Goal: Find contact information: Find contact information

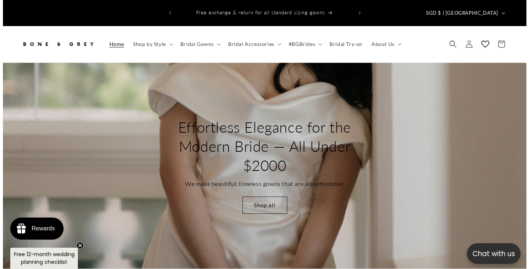
scroll to position [0, 524]
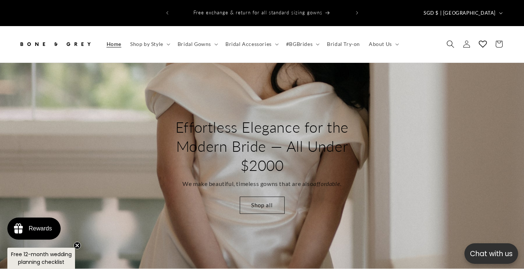
click at [450, 40] on icon "Search" at bounding box center [450, 44] width 8 height 8
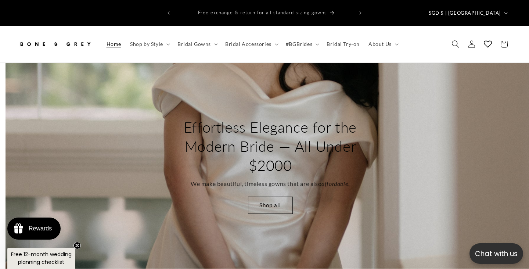
scroll to position [0, 529]
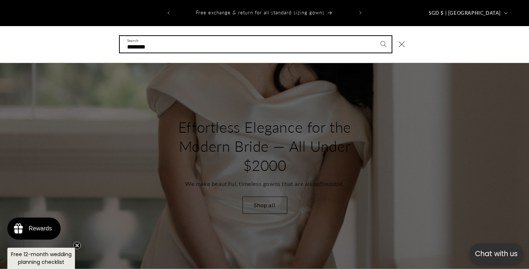
type input "********"
click at [376, 36] on button "Search" at bounding box center [384, 44] width 16 height 16
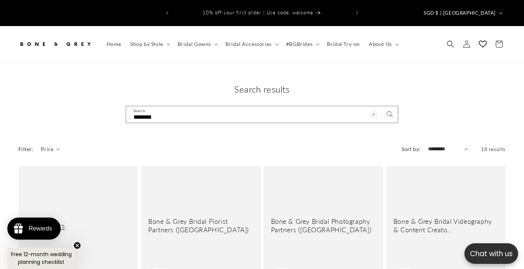
click at [80, 222] on link "Our Partners" at bounding box center [78, 226] width 105 height 8
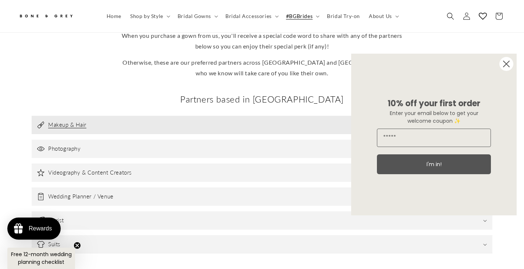
scroll to position [215, 0]
click at [72, 122] on h3 "Makeup & Hair" at bounding box center [67, 125] width 38 height 7
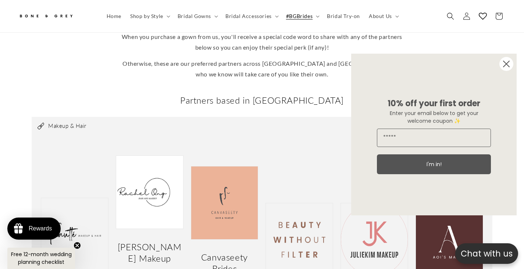
scroll to position [217, 0]
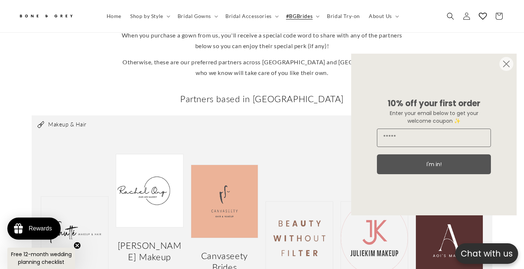
click at [506, 65] on circle "Close dialog" at bounding box center [506, 64] width 14 height 14
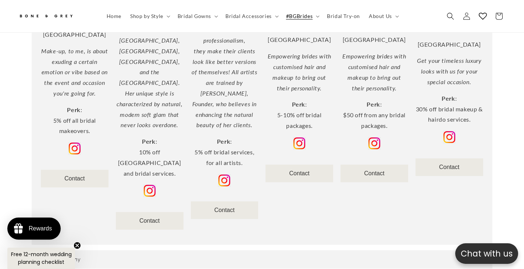
scroll to position [506, 0]
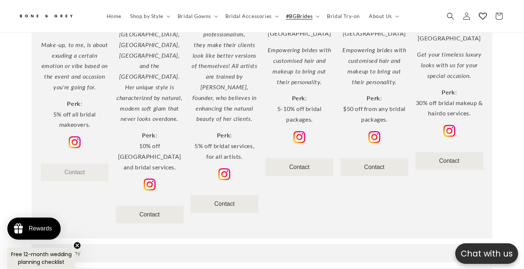
click at [76, 169] on link "Contact" at bounding box center [75, 172] width 20 height 6
click at [147, 179] on img at bounding box center [149, 185] width 13 height 13
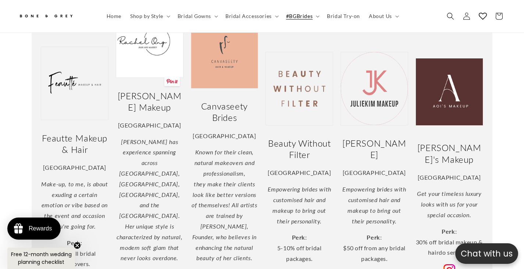
scroll to position [366, 0]
drag, startPoint x: 126, startPoint y: 93, endPoint x: 165, endPoint y: 108, distance: 42.6
click at [165, 108] on h2 "[PERSON_NAME] Makeup" at bounding box center [150, 101] width 68 height 23
copy h2 "[PERSON_NAME] Makeup"
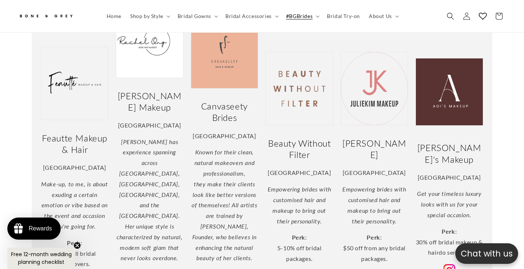
click at [207, 131] on p "[GEOGRAPHIC_DATA]" at bounding box center [225, 136] width 68 height 11
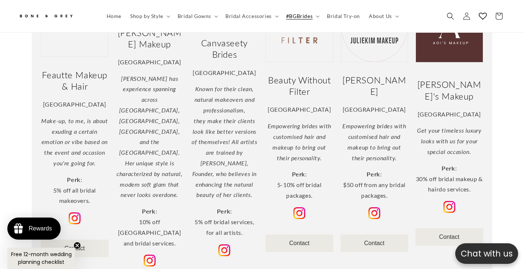
scroll to position [0, 0]
click at [223, 244] on img at bounding box center [224, 250] width 13 height 13
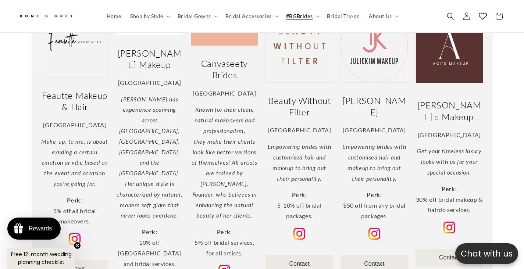
scroll to position [415, 0]
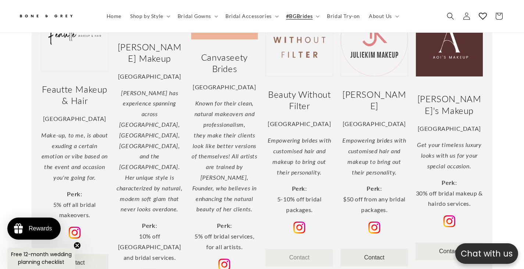
click at [296, 254] on link "Contact" at bounding box center [299, 257] width 20 height 6
